Goal: Navigation & Orientation: Find specific page/section

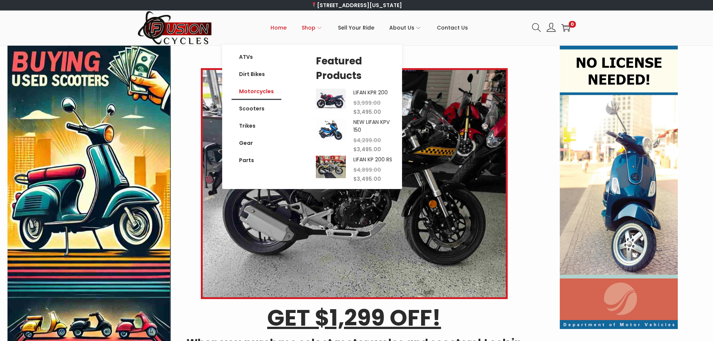
click at [256, 92] on link "Motorcycles" at bounding box center [257, 91] width 50 height 17
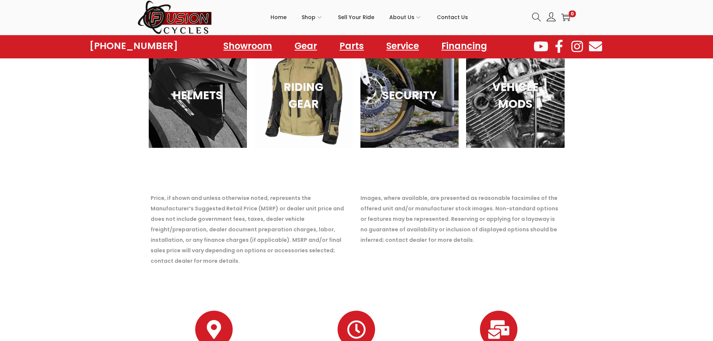
scroll to position [574, 0]
